Goal: Information Seeking & Learning: Learn about a topic

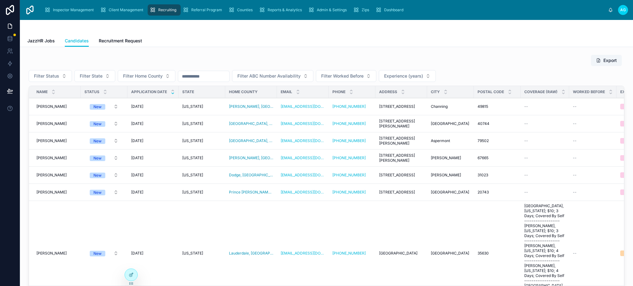
click at [195, 76] on input "text" at bounding box center [203, 76] width 51 height 9
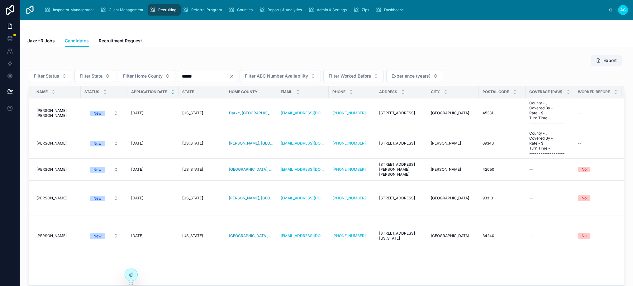
type input "******"
click at [43, 142] on span "Kendra J Kain" at bounding box center [51, 143] width 30 height 5
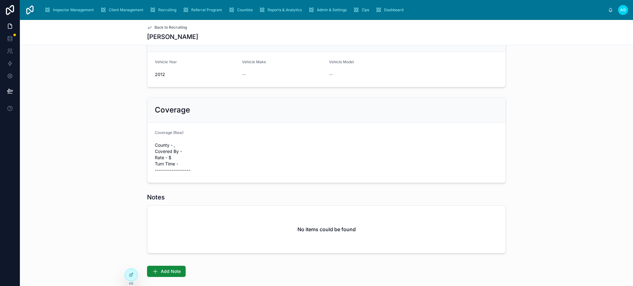
scroll to position [62, 0]
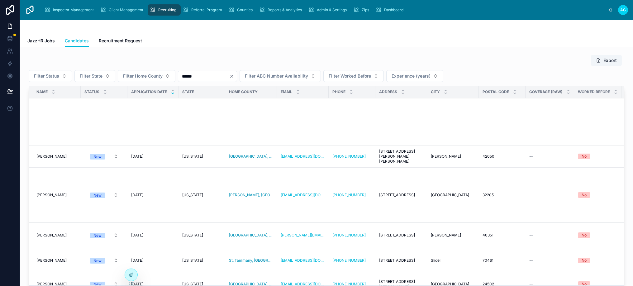
scroll to position [125, 0]
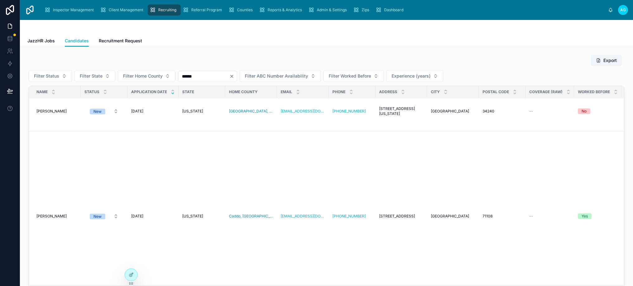
click at [234, 78] on icon "Clear" at bounding box center [231, 76] width 5 height 5
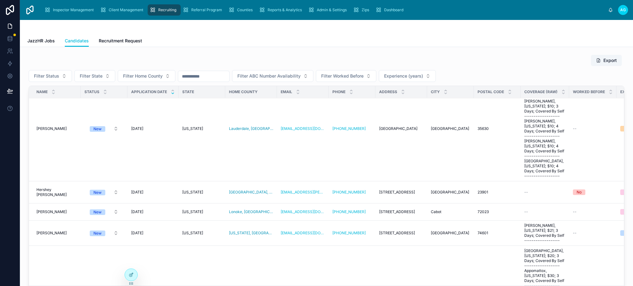
scroll to position [52, 0]
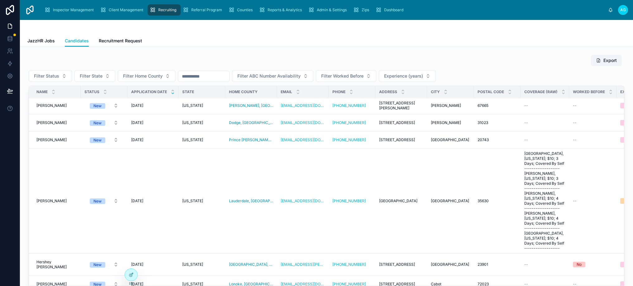
click at [42, 200] on span "[PERSON_NAME]" at bounding box center [51, 201] width 30 height 5
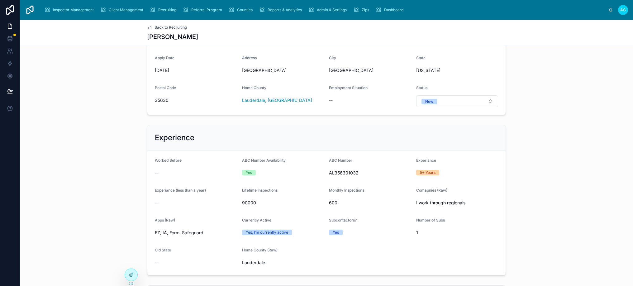
scroll to position [50, 0]
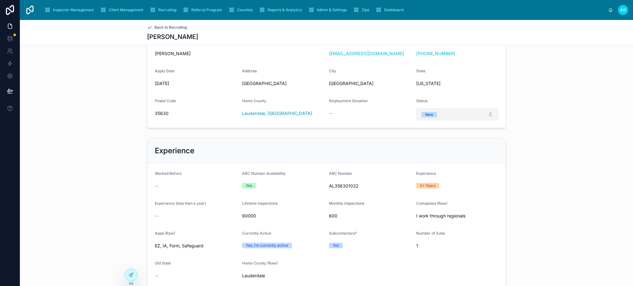
click at [490, 116] on button "New" at bounding box center [457, 114] width 82 height 12
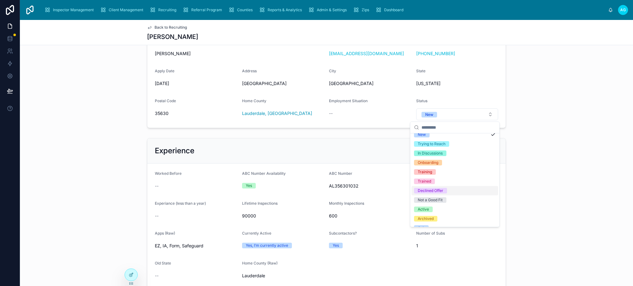
scroll to position [21, 0]
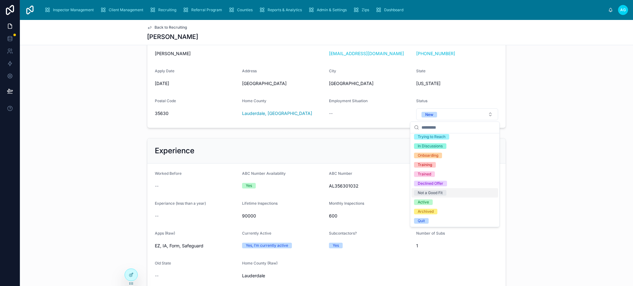
click at [528, 161] on div "Experience Worked Before -- ABC Number Availability Yes ABC Number AL356301032 …" at bounding box center [326, 214] width 613 height 156
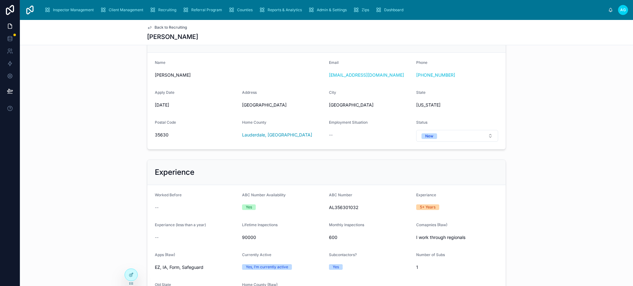
scroll to position [0, 0]
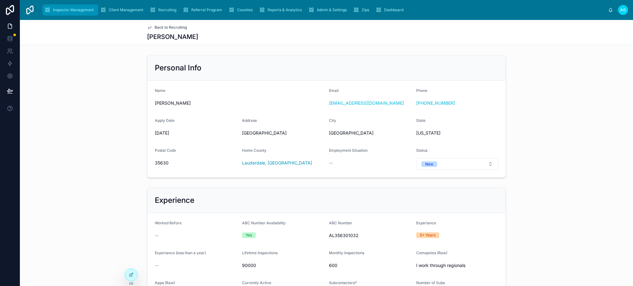
click at [84, 10] on span "Inspector Management" at bounding box center [73, 9] width 41 height 5
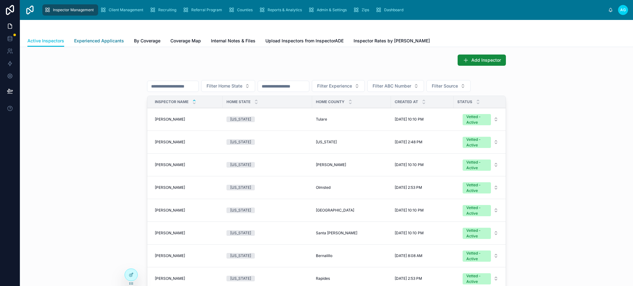
click at [95, 40] on span "Experienced Applicants" at bounding box center [99, 41] width 50 height 6
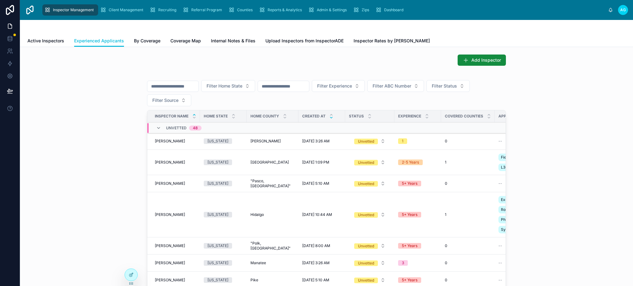
click at [329, 117] on icon at bounding box center [331, 118] width 4 height 4
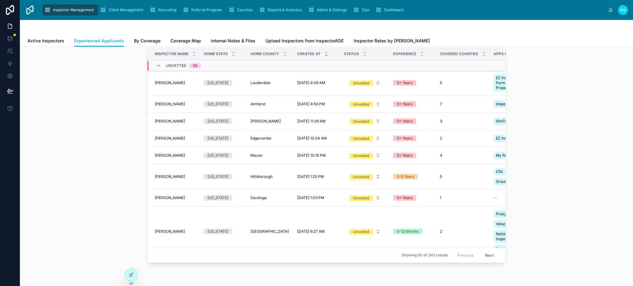
scroll to position [31, 0]
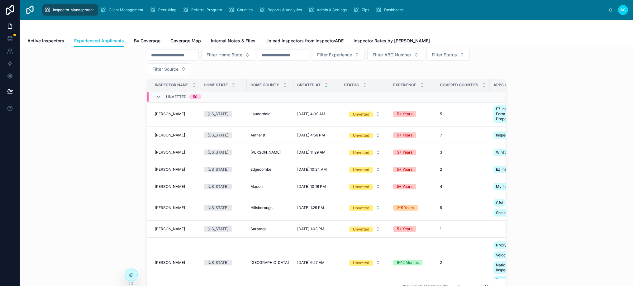
click at [164, 152] on span "Don L Ross" at bounding box center [170, 152] width 30 height 5
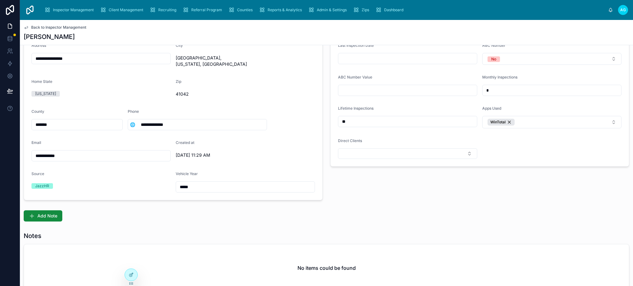
scroll to position [93, 0]
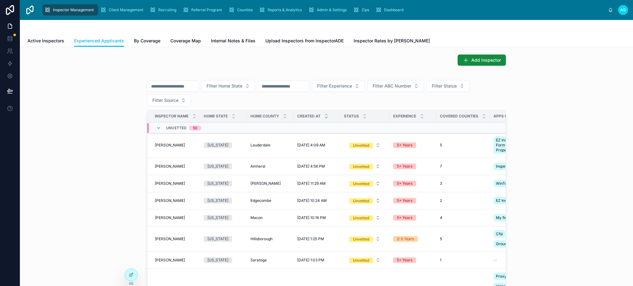
click at [166, 143] on span "[PERSON_NAME]" at bounding box center [170, 145] width 30 height 5
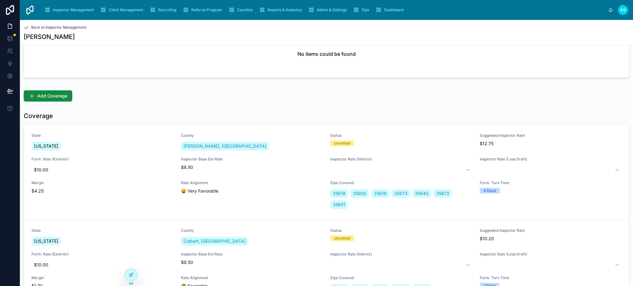
scroll to position [280, 0]
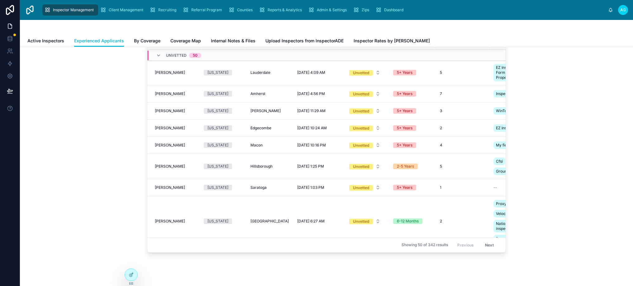
scroll to position [63, 0]
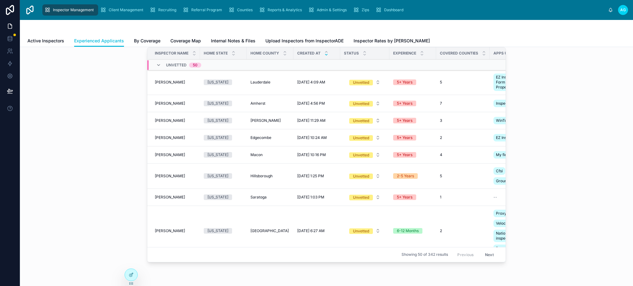
click at [169, 101] on span "[PERSON_NAME]" at bounding box center [170, 103] width 30 height 5
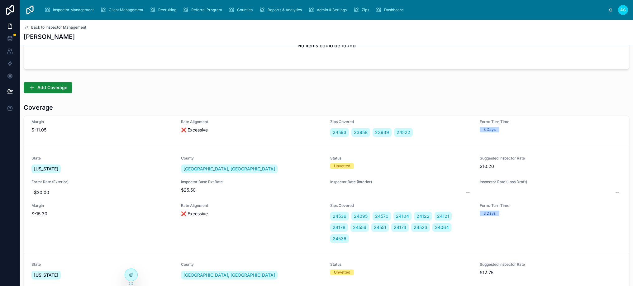
scroll to position [436, 0]
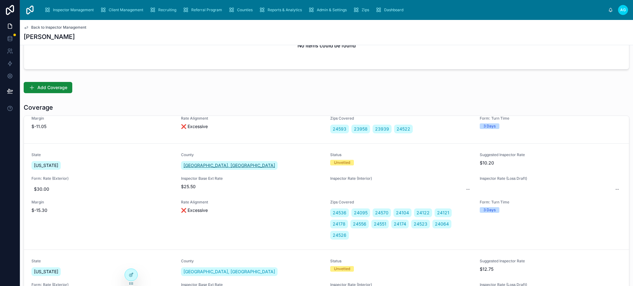
click at [191, 167] on span "Bedford, VA" at bounding box center [230, 165] width 92 height 6
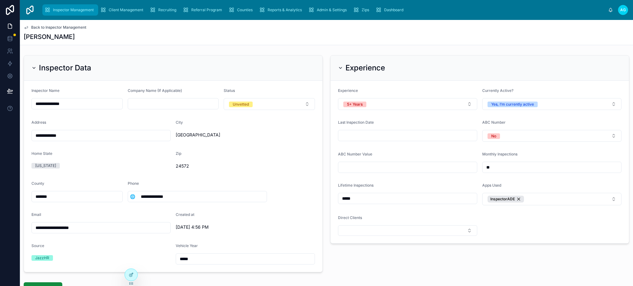
click at [90, 8] on span "Inspector Management" at bounding box center [73, 9] width 41 height 5
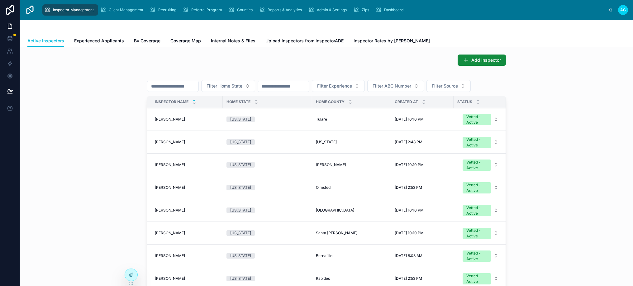
click at [297, 87] on input "text" at bounding box center [283, 86] width 51 height 9
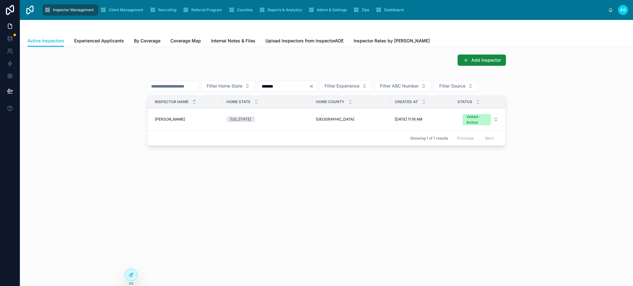
type input "*******"
click at [169, 122] on span "Sandy Weeks" at bounding box center [170, 119] width 30 height 5
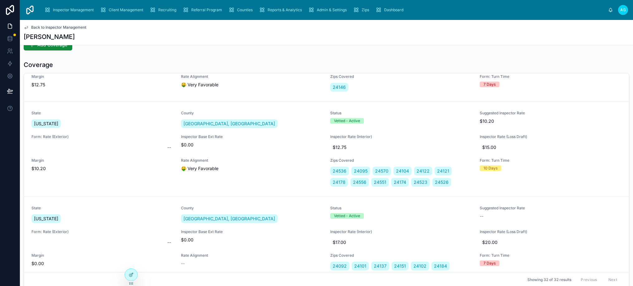
scroll to position [62, 0]
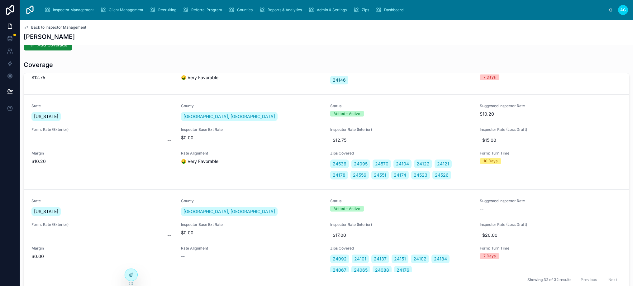
drag, startPoint x: 446, startPoint y: 58, endPoint x: 332, endPoint y: 80, distance: 115.9
click at [446, 58] on div "**********" at bounding box center [326, 21] width 613 height 613
